Goal: Task Accomplishment & Management: Manage account settings

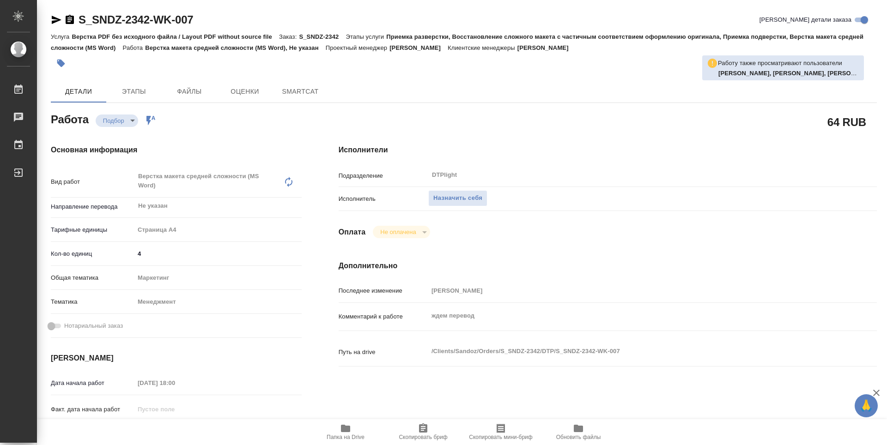
type textarea "x"
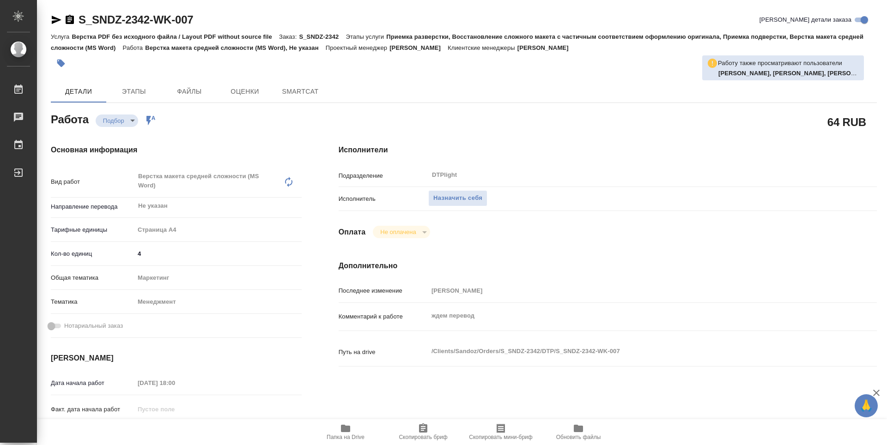
type textarea "x"
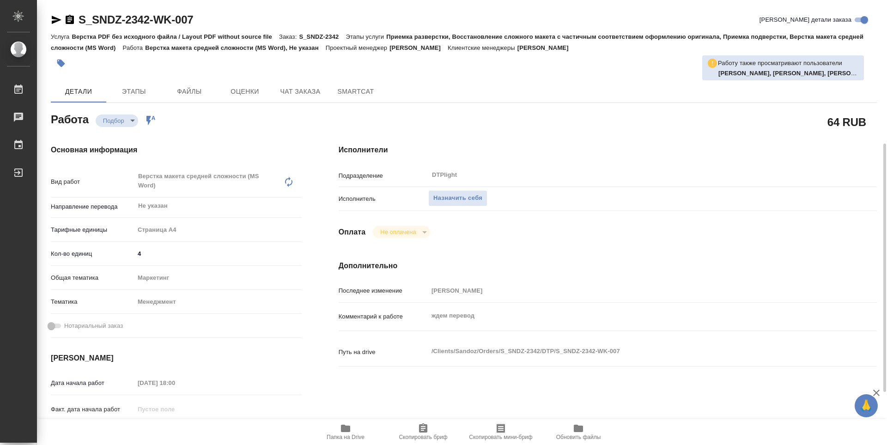
scroll to position [92, 0]
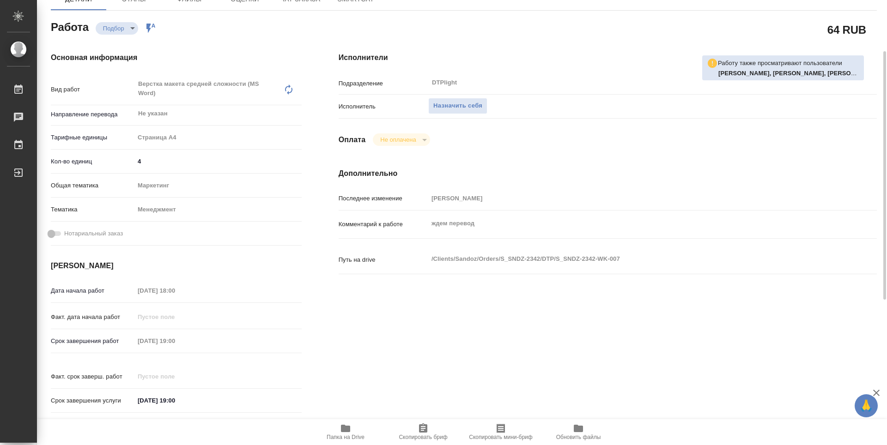
type textarea "x"
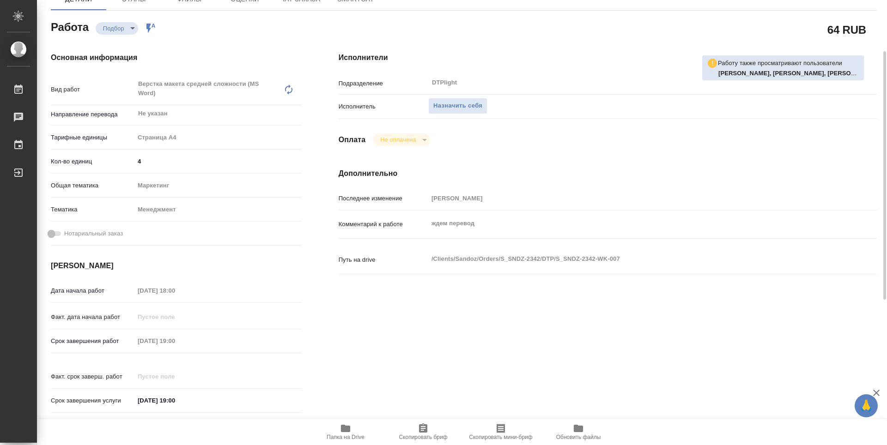
type textarea "x"
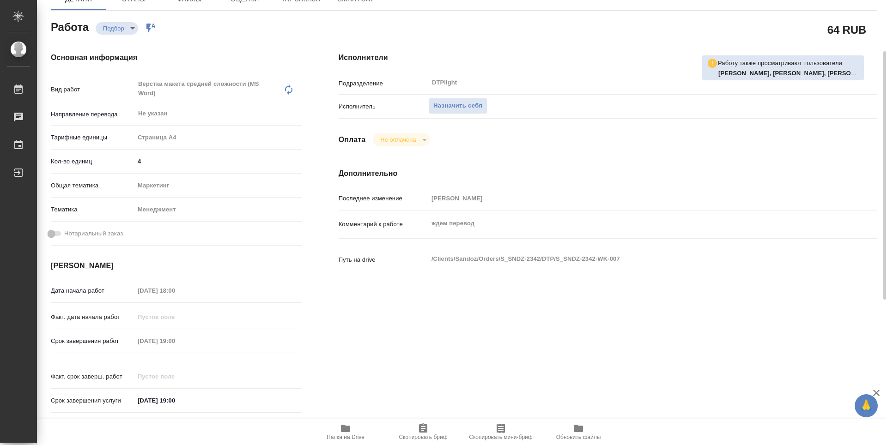
scroll to position [0, 0]
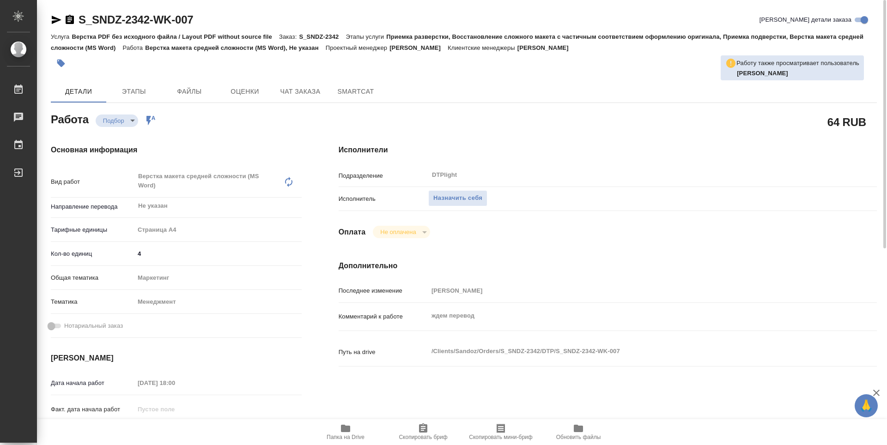
type textarea "x"
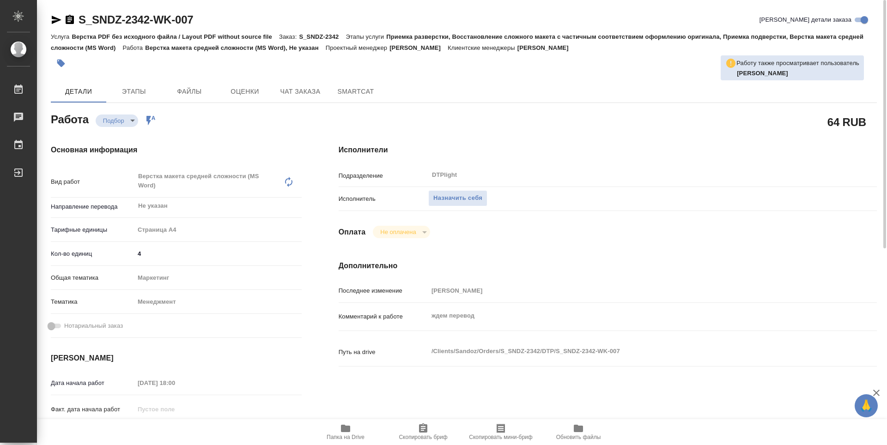
type textarea "x"
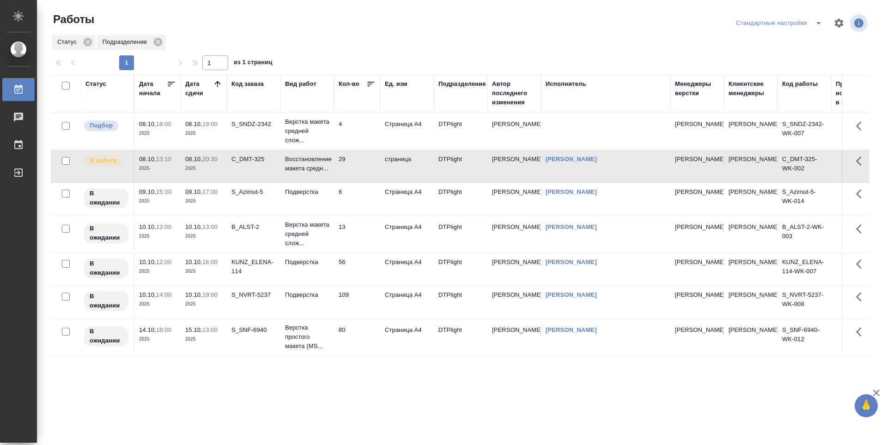
click at [369, 133] on td "4" at bounding box center [357, 131] width 46 height 32
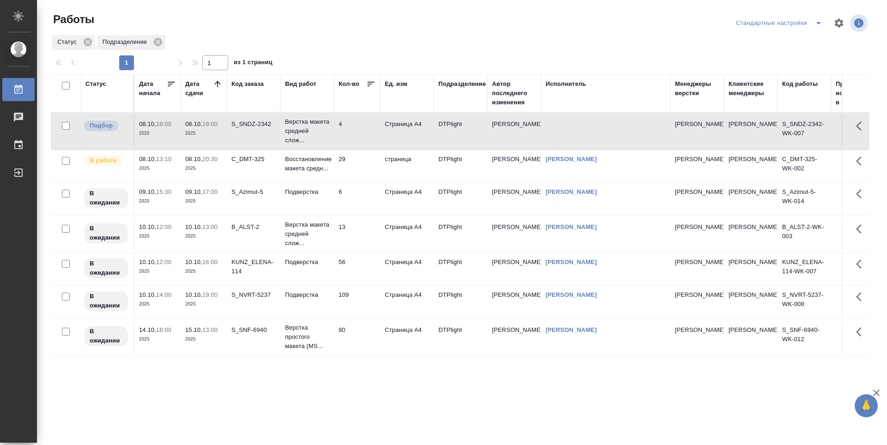
click at [359, 161] on td "29" at bounding box center [357, 166] width 46 height 32
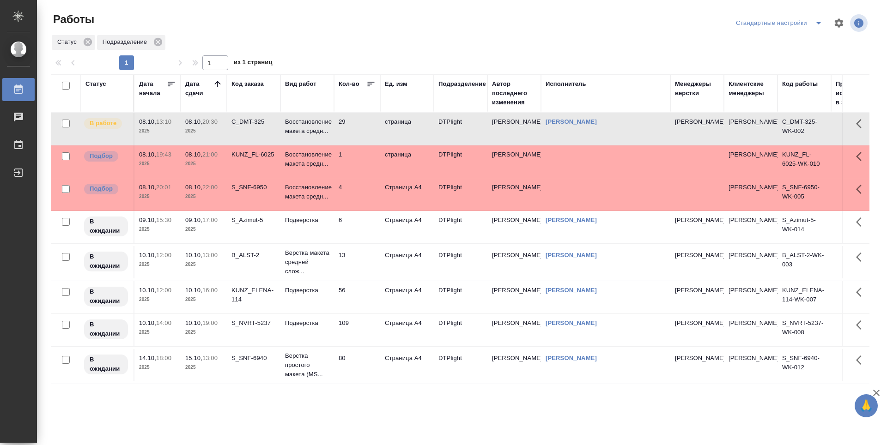
click at [357, 235] on td "6" at bounding box center [357, 227] width 46 height 32
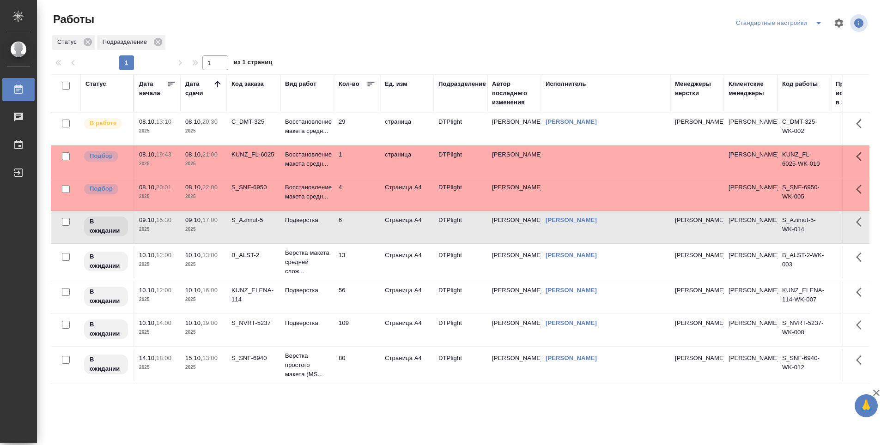
click at [359, 262] on td "13" at bounding box center [357, 262] width 46 height 32
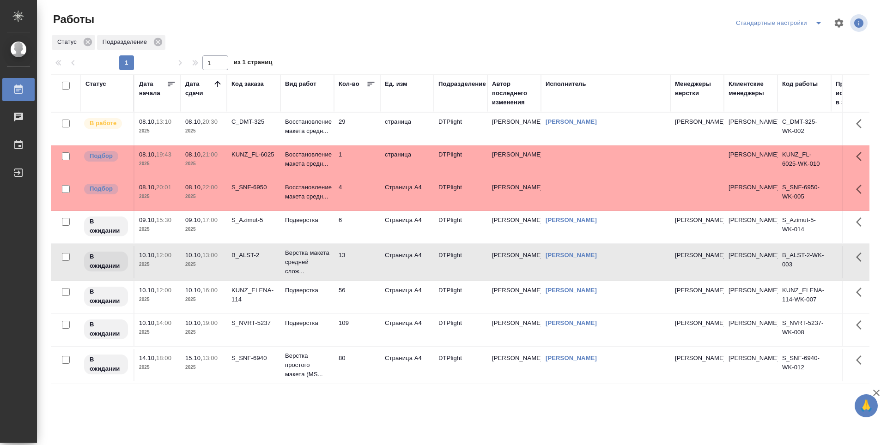
click at [361, 299] on td "56" at bounding box center [357, 297] width 46 height 32
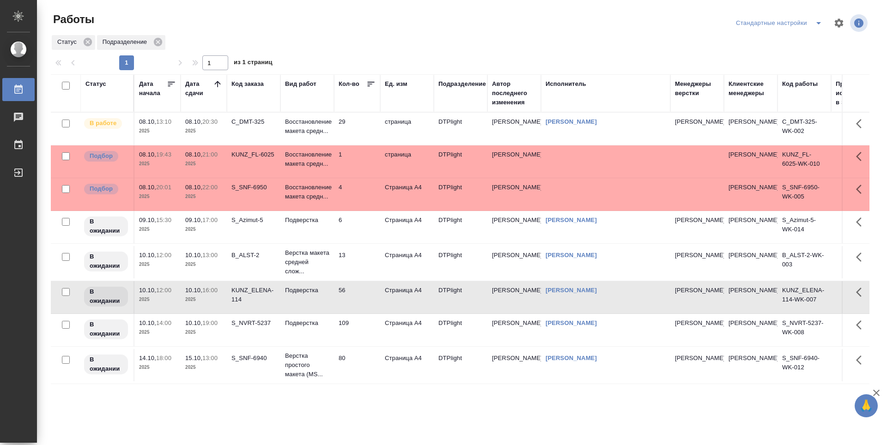
click at [358, 227] on td "6" at bounding box center [357, 227] width 46 height 32
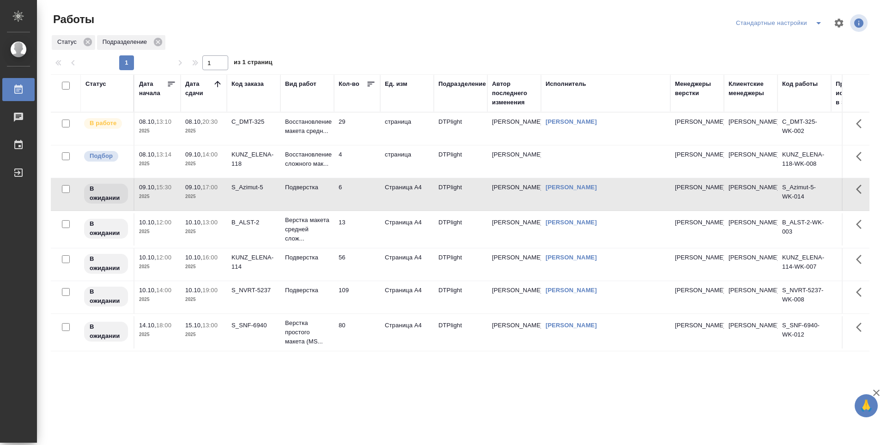
click at [366, 131] on td "29" at bounding box center [357, 129] width 46 height 32
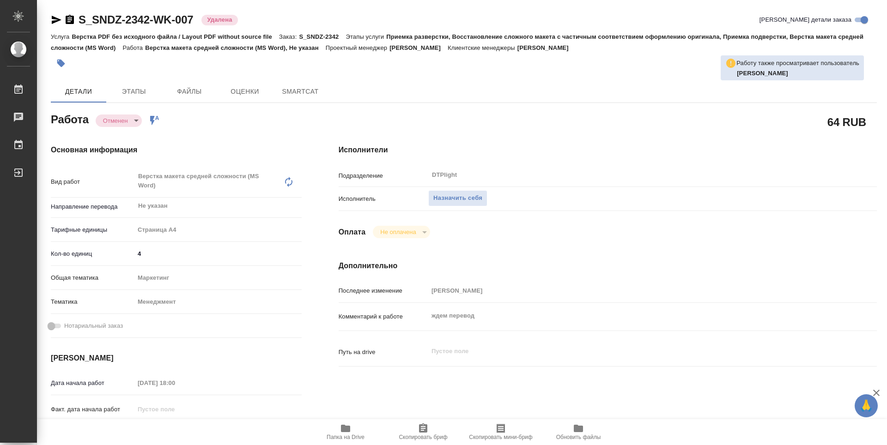
type textarea "x"
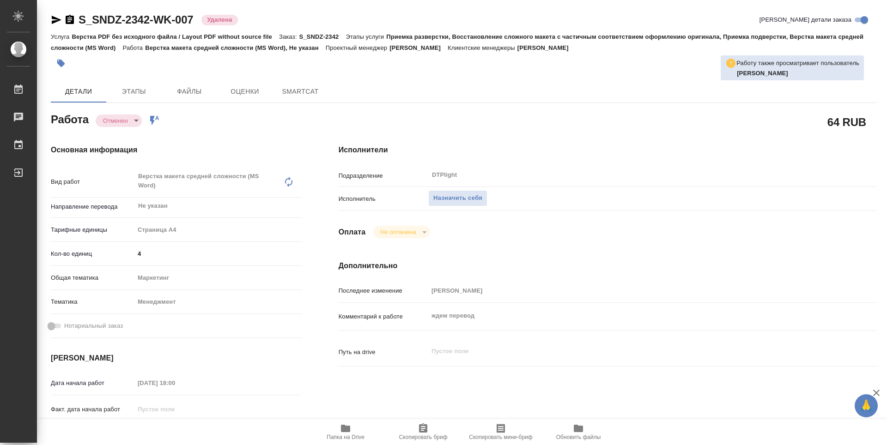
type textarea "x"
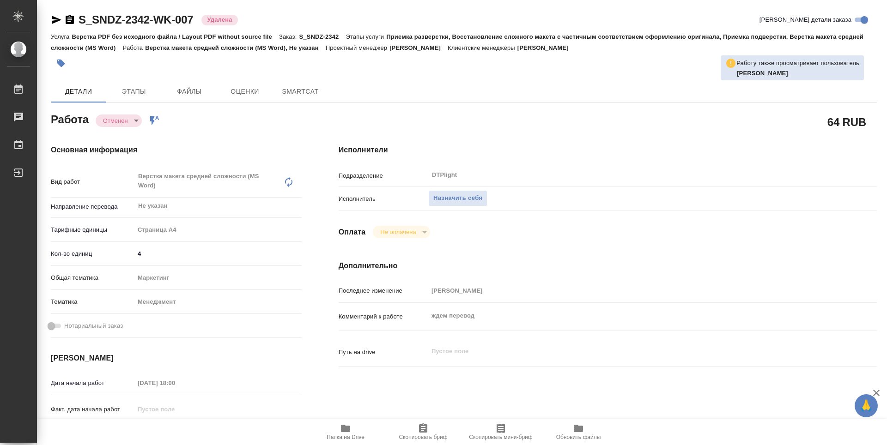
type textarea "x"
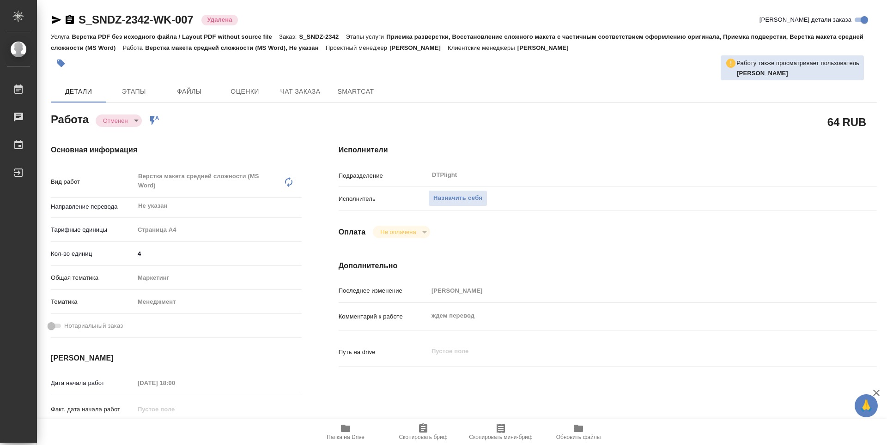
type textarea "x"
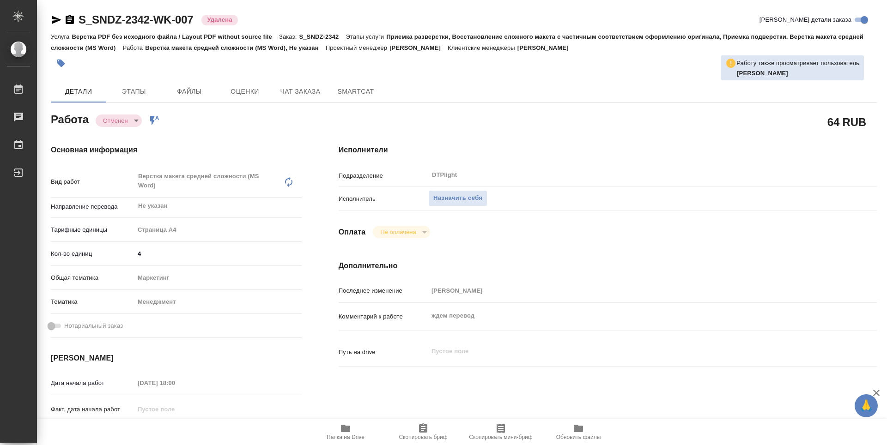
type textarea "x"
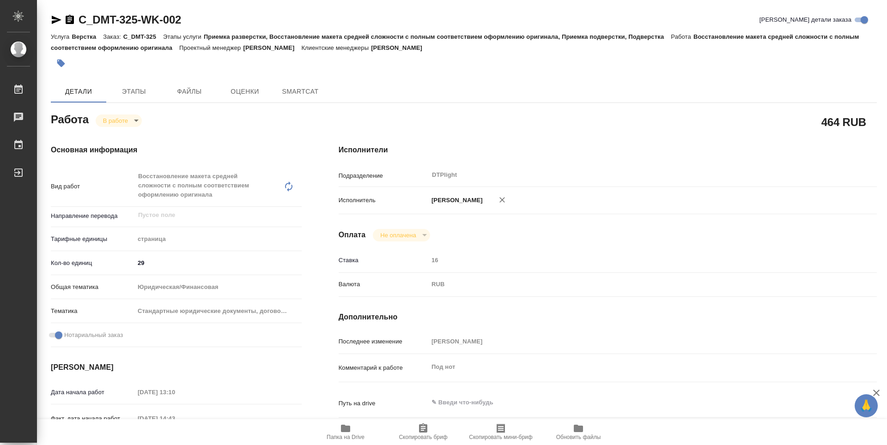
type textarea "x"
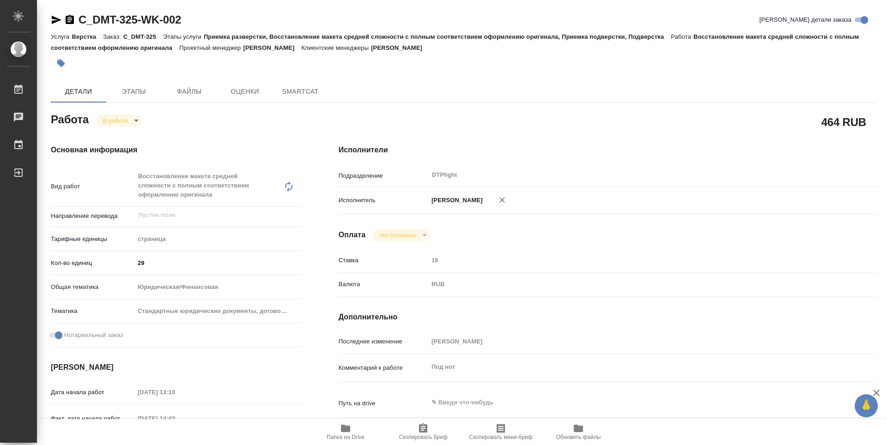
type textarea "x"
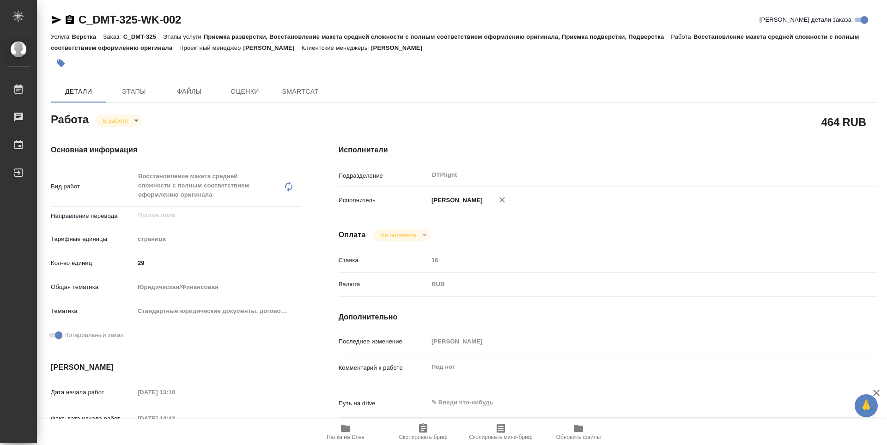
type textarea "x"
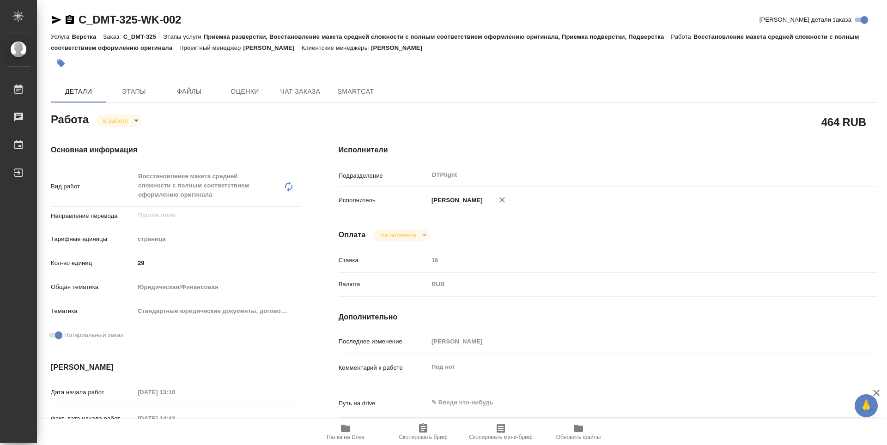
click at [353, 435] on span "Папка на Drive" at bounding box center [345, 437] width 38 height 6
type textarea "x"
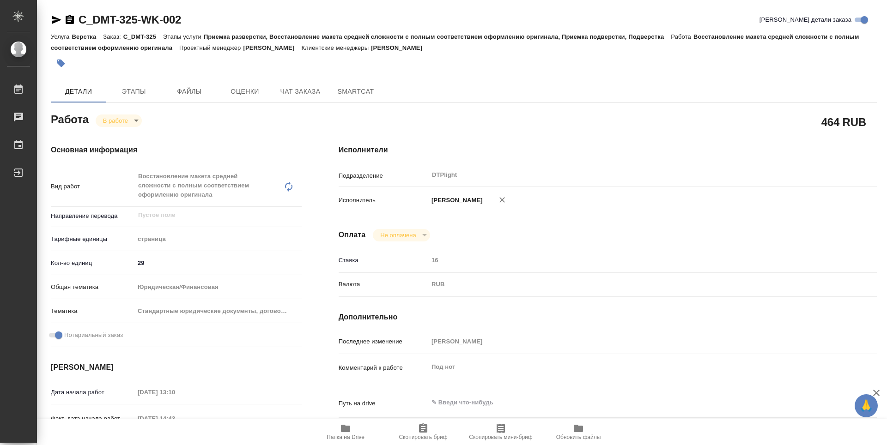
type textarea "x"
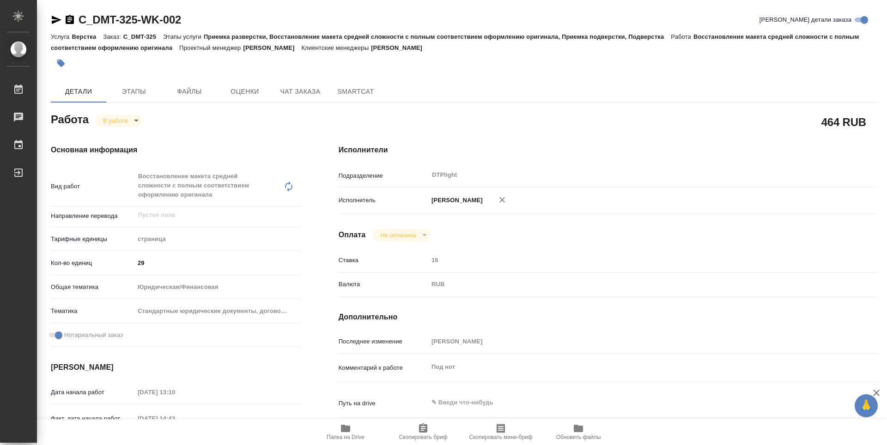
type textarea "x"
click at [135, 123] on body "🙏 .cls-1 fill:#fff; AWATERA Guselnikov Roman Работы 0 Чаты График Выйти C_DMT-3…" at bounding box center [443, 222] width 887 height 445
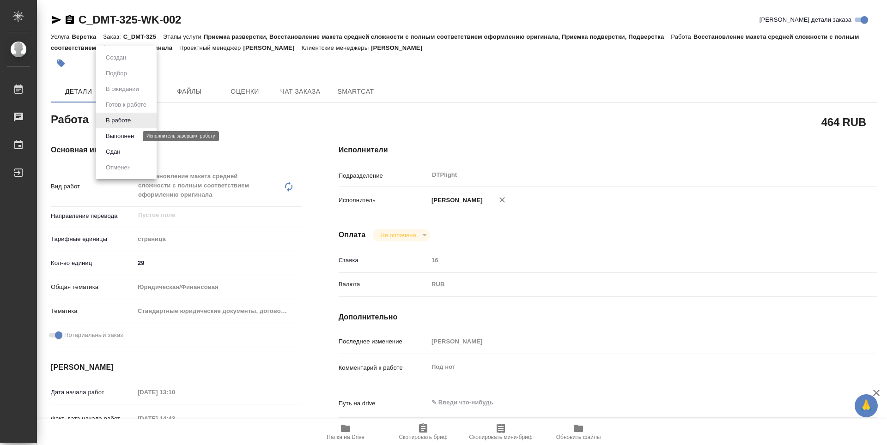
click at [122, 138] on button "Выполнен" at bounding box center [120, 136] width 34 height 10
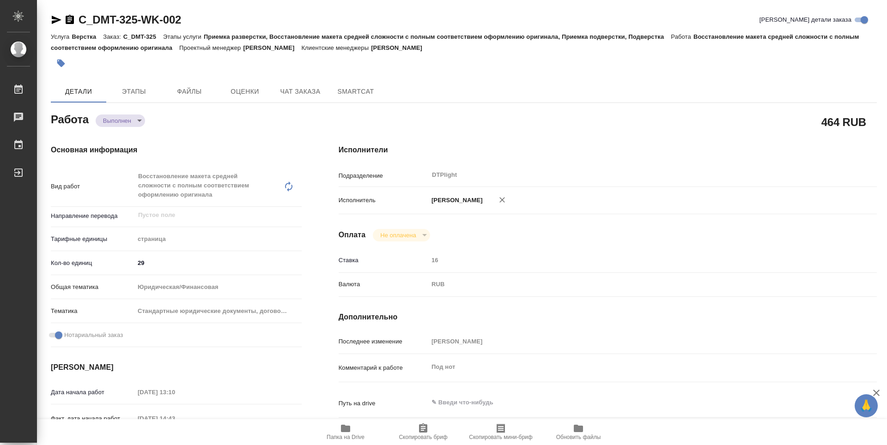
type textarea "x"
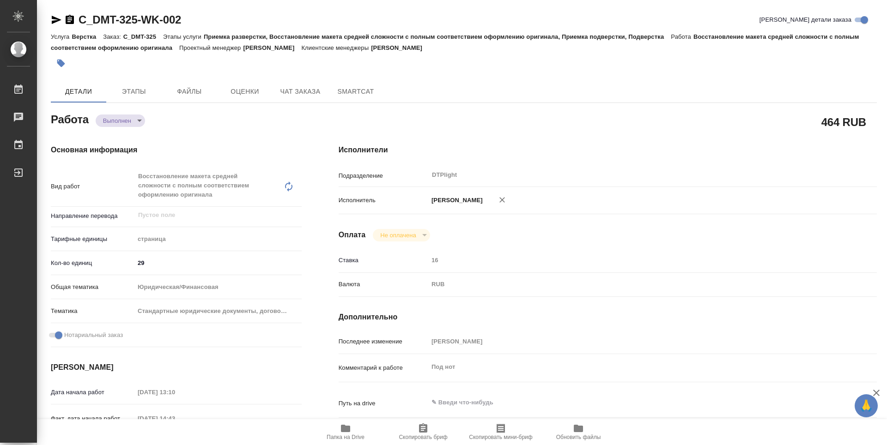
type textarea "x"
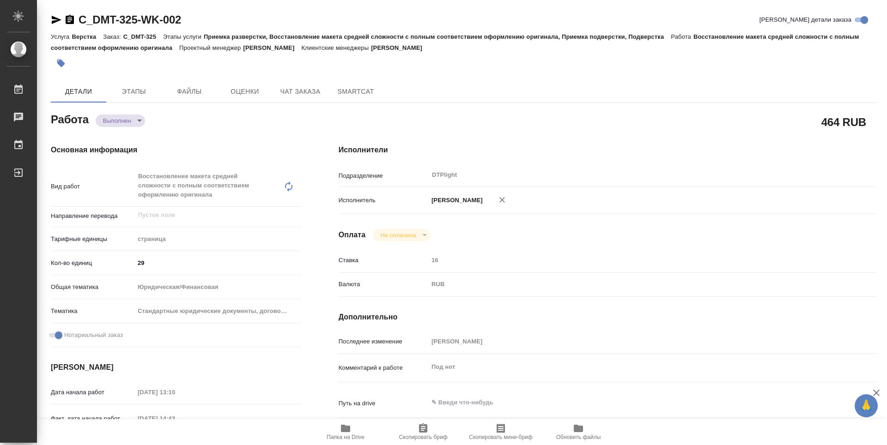
type textarea "x"
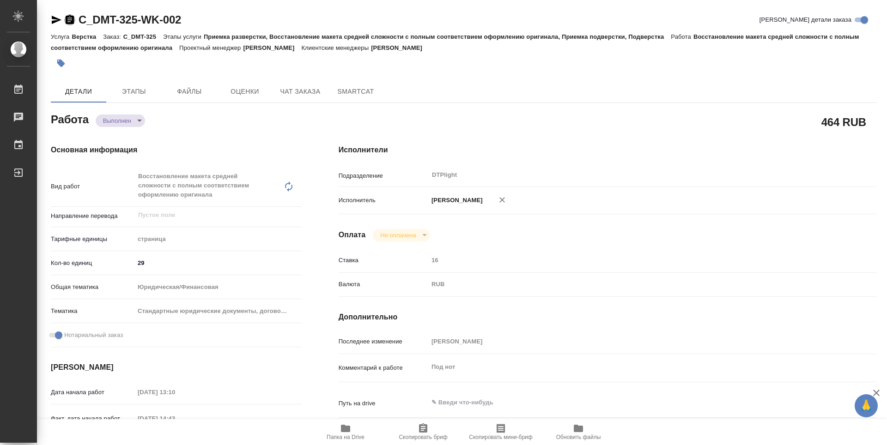
click at [72, 20] on icon "button" at bounding box center [70, 19] width 8 height 9
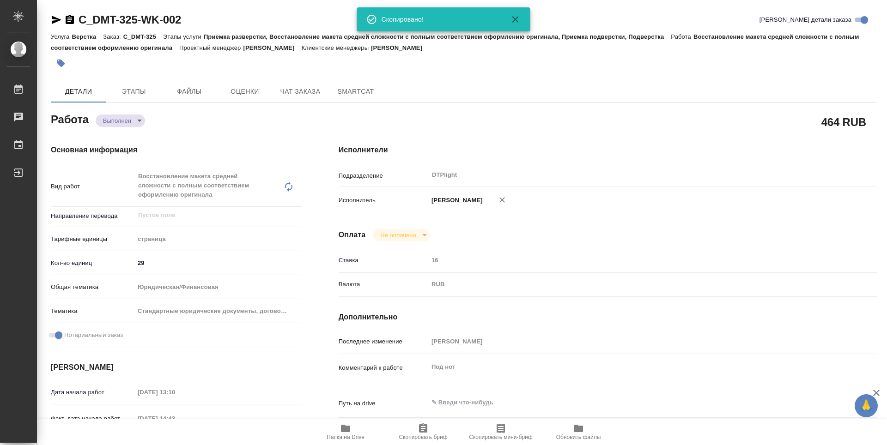
type textarea "x"
